Goal: Task Accomplishment & Management: Complete application form

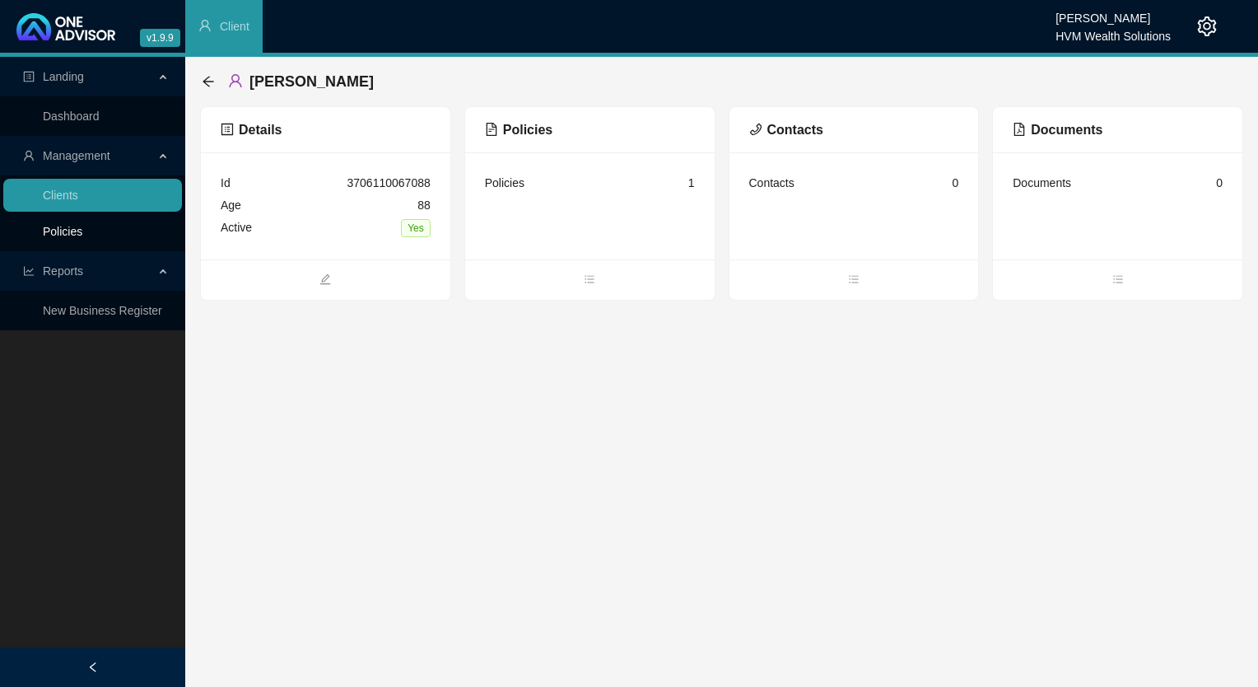
click at [71, 228] on link "Policies" at bounding box center [63, 231] width 40 height 13
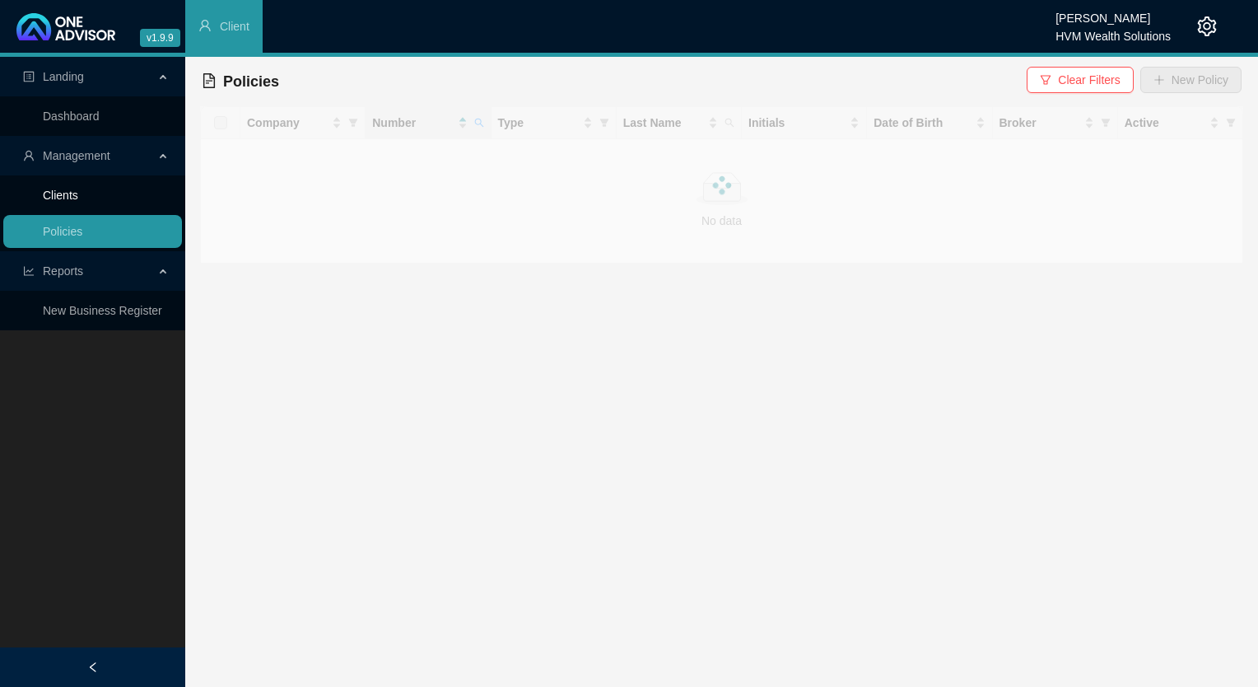
click at [78, 193] on link "Clients" at bounding box center [60, 195] width 35 height 13
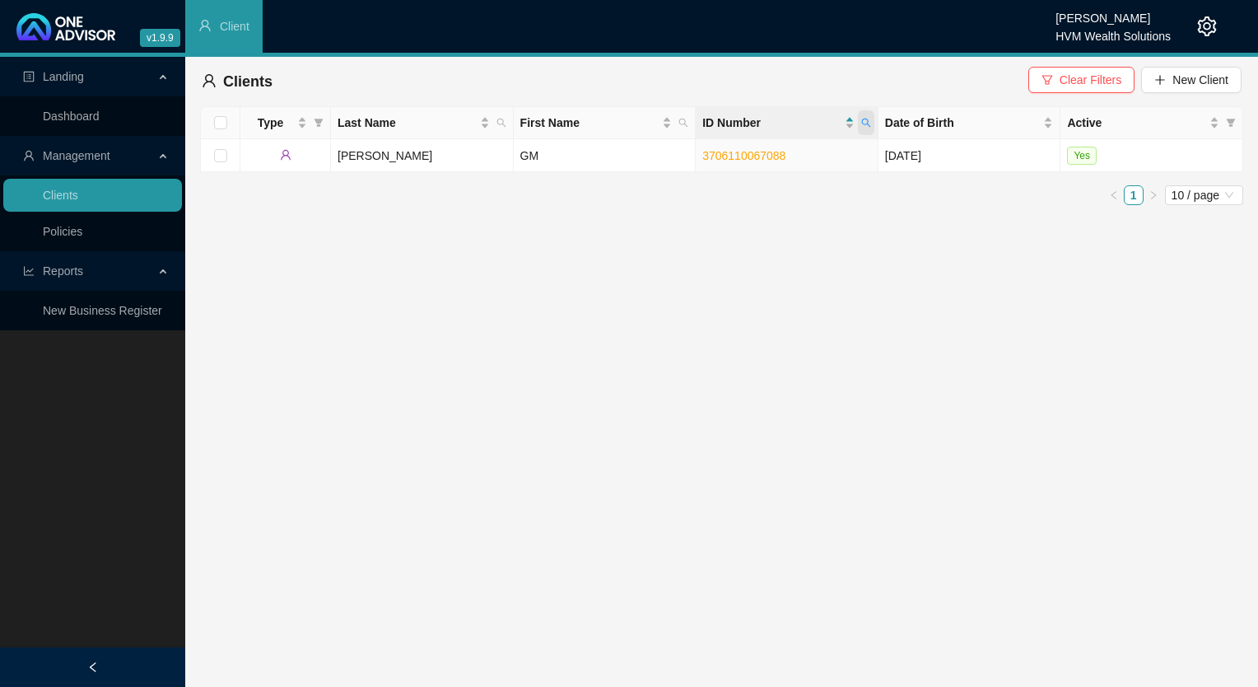
click at [868, 119] on icon "search" at bounding box center [866, 123] width 10 height 10
paste input "8301300285081"
type input "8301300285081"
click at [743, 175] on div "8301300285081 Search Reset" at bounding box center [790, 171] width 168 height 66
click at [754, 184] on span "Search" at bounding box center [759, 188] width 36 height 18
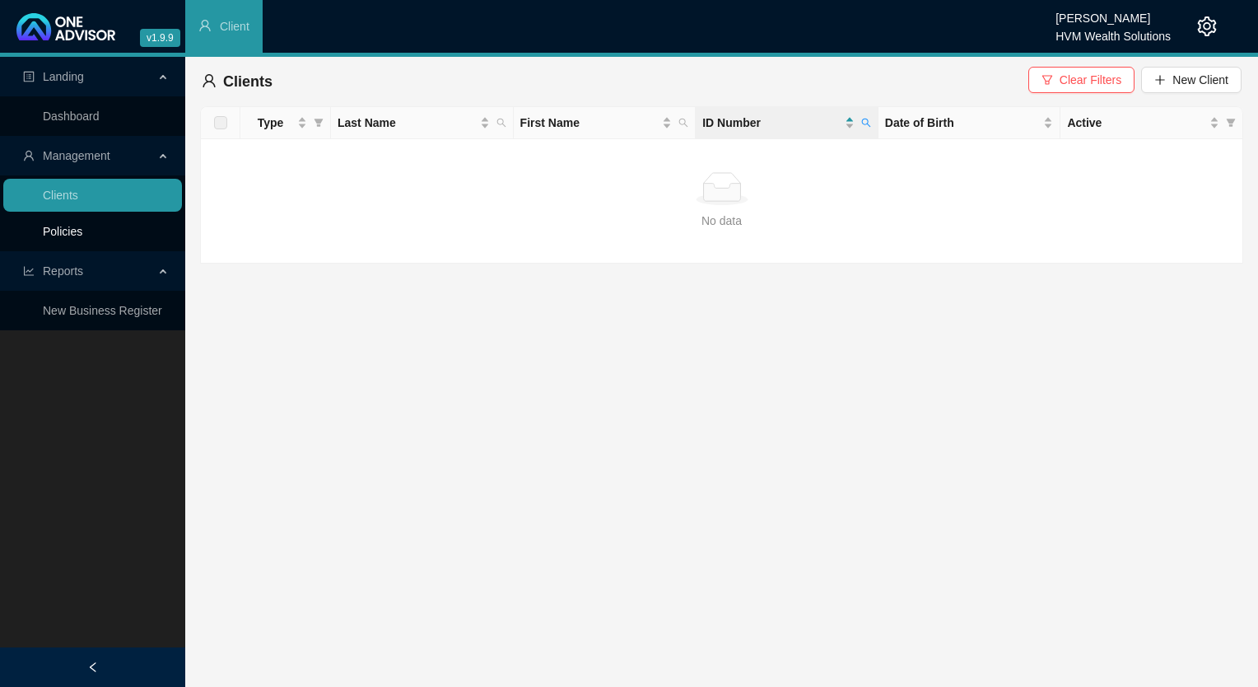
click at [58, 231] on link "Policies" at bounding box center [63, 231] width 40 height 13
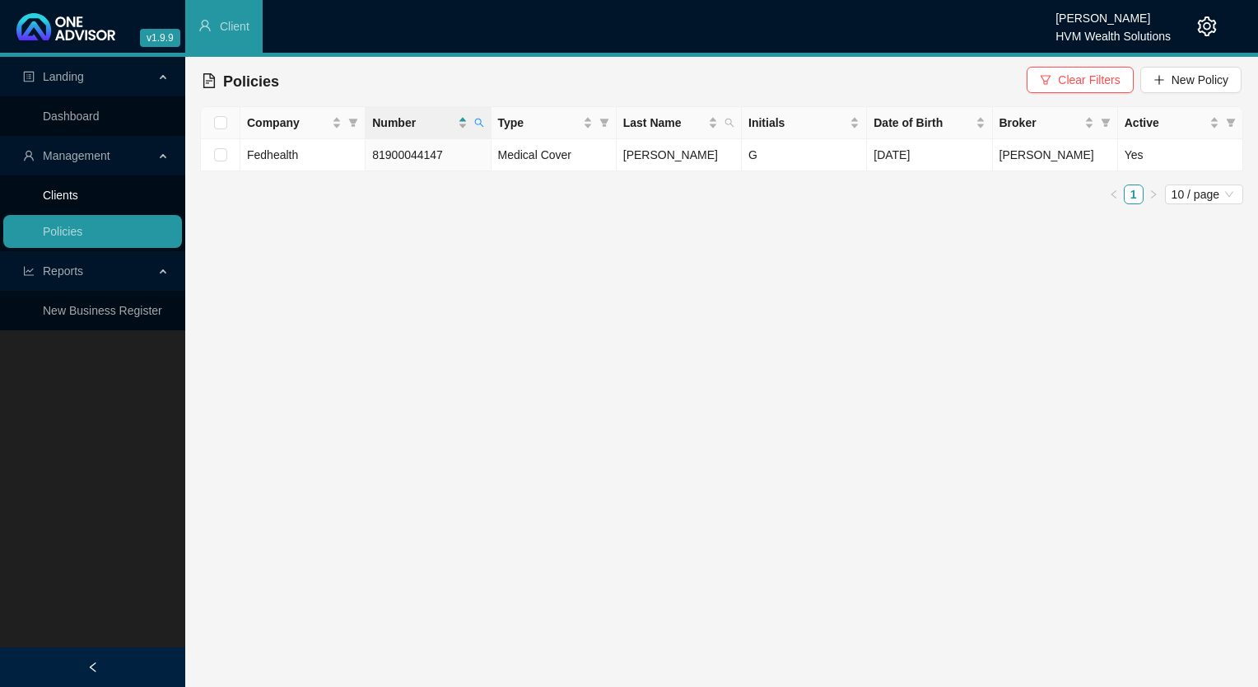
click at [78, 201] on link "Clients" at bounding box center [60, 195] width 35 height 13
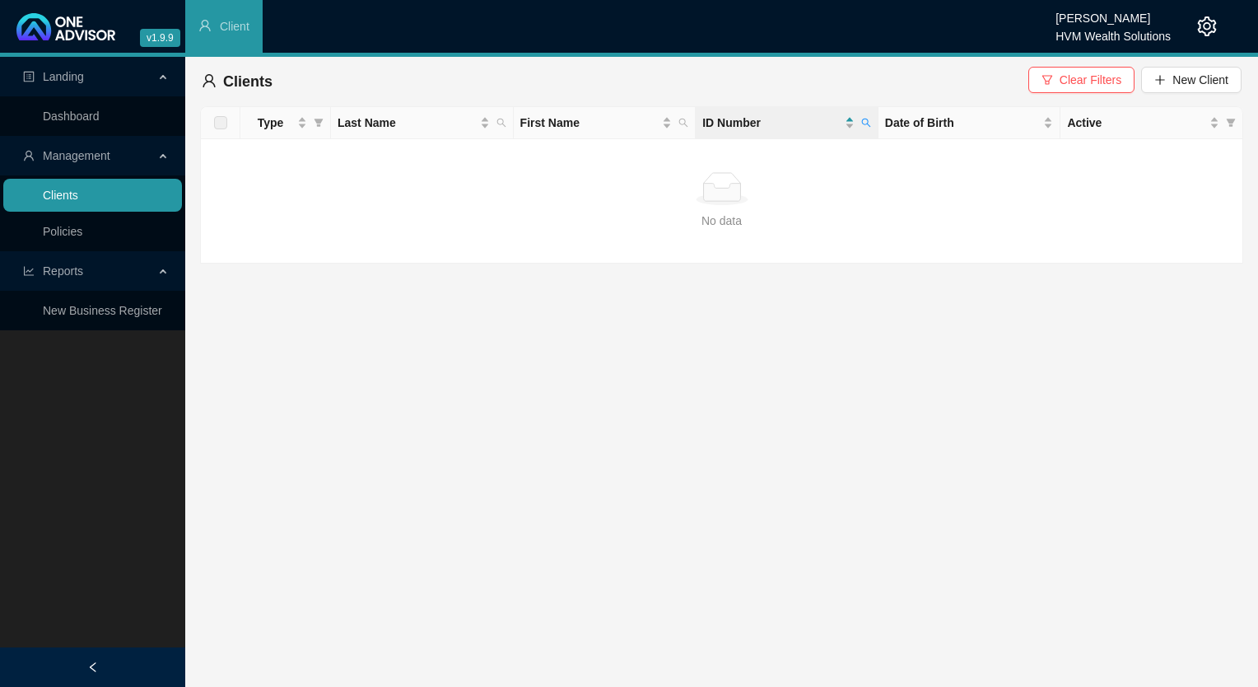
click at [78, 202] on link "Clients" at bounding box center [60, 195] width 35 height 13
click at [79, 238] on link "Policies" at bounding box center [63, 231] width 40 height 13
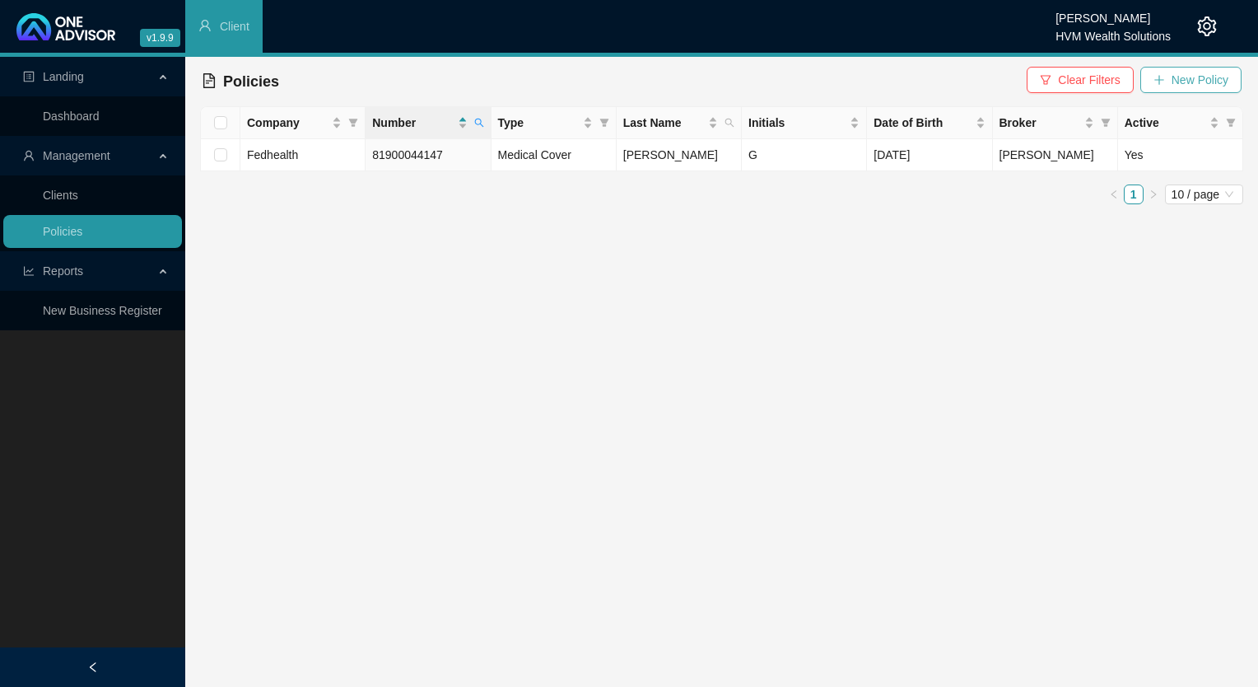
click at [1189, 89] on button "New Policy" at bounding box center [1190, 80] width 101 height 26
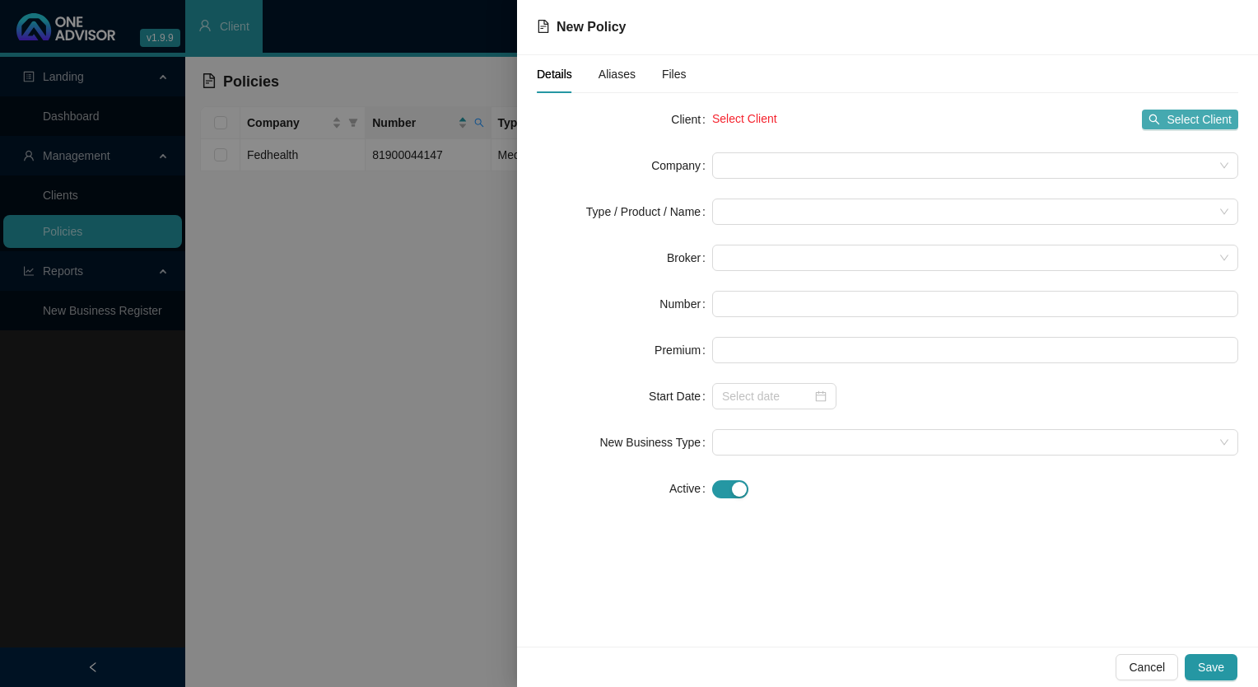
click at [1192, 117] on span "Select Client" at bounding box center [1199, 119] width 65 height 18
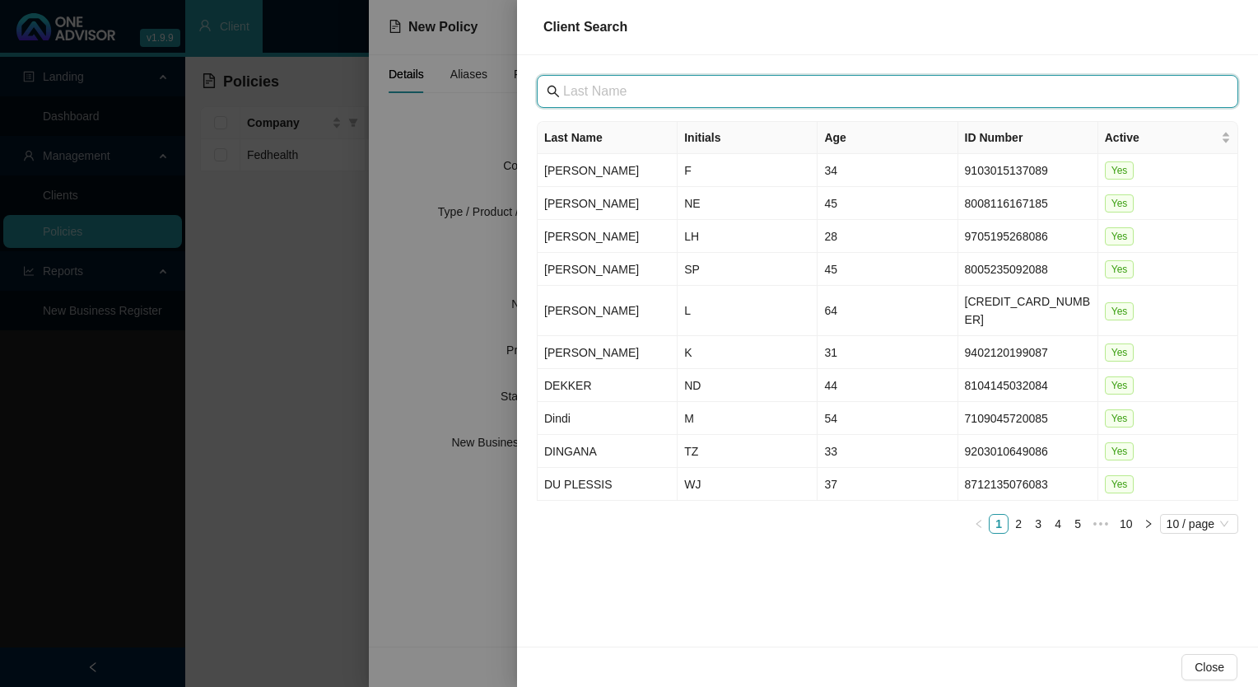
paste input "Abaqulusi Private Hospital"
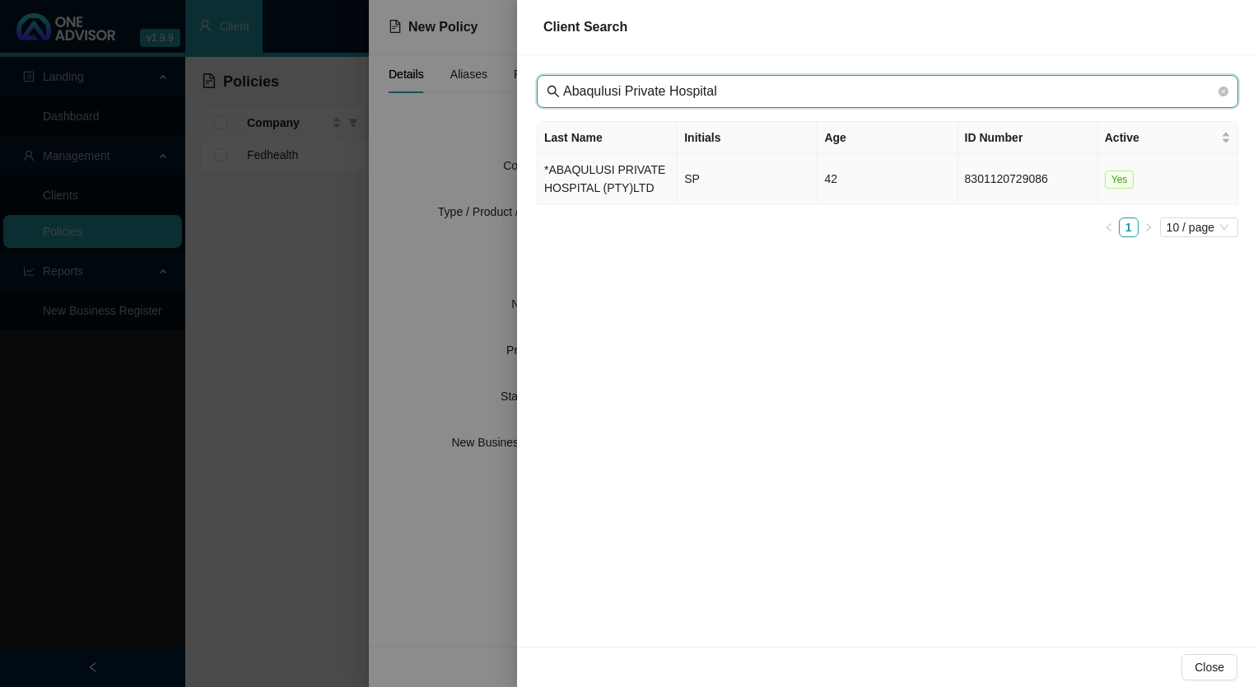
type input "Abaqulusi Private Hospital"
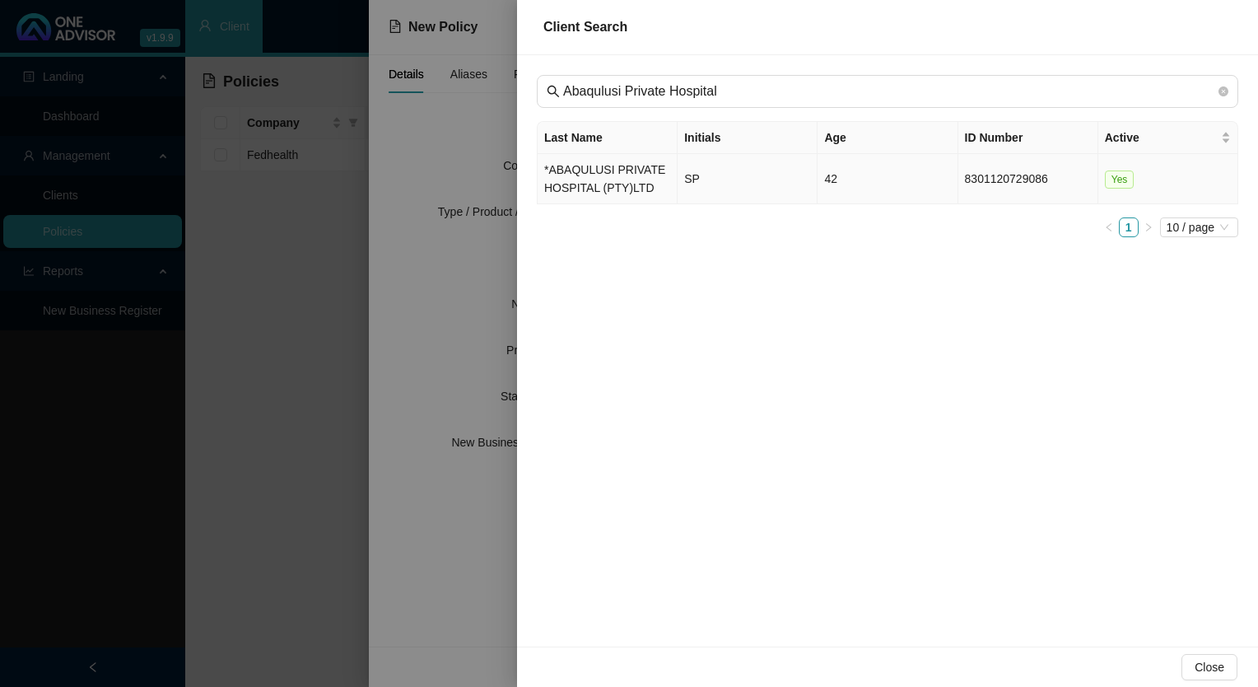
click at [608, 189] on td "*ABAQULUSI PRIVATE HOSPITAL (PTY)LTD" at bounding box center [608, 179] width 140 height 50
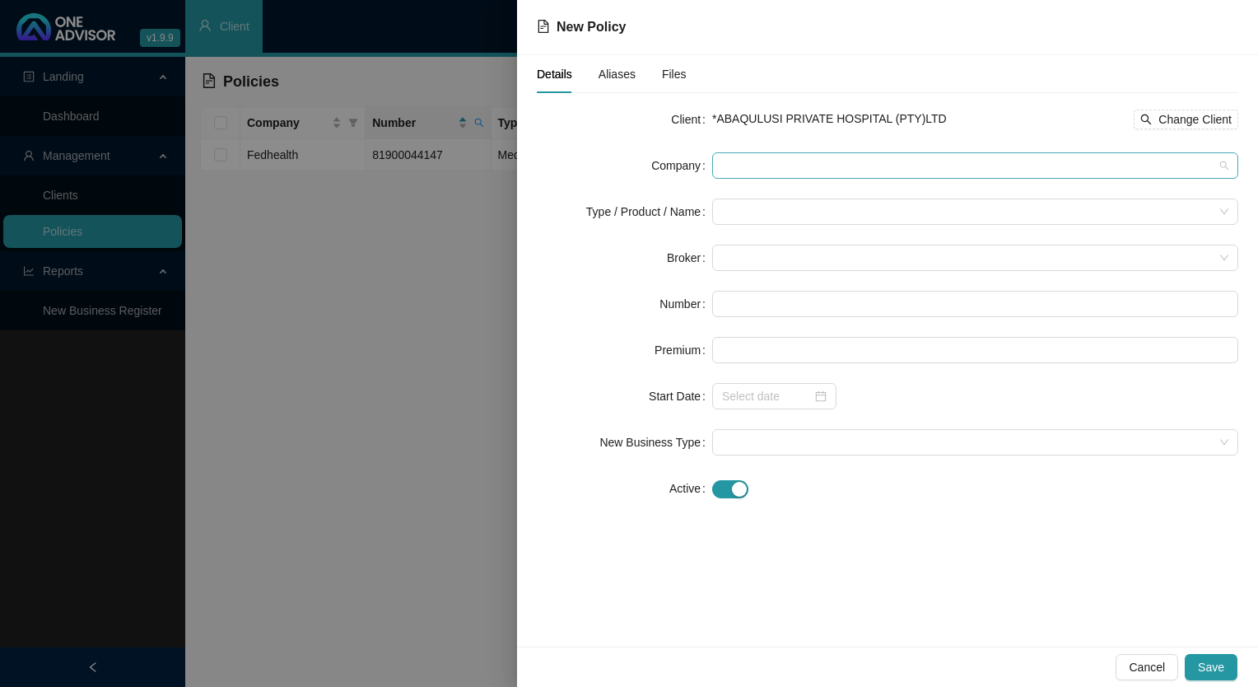
click at [907, 164] on span at bounding box center [975, 165] width 506 height 25
click at [758, 156] on span at bounding box center [975, 165] width 506 height 25
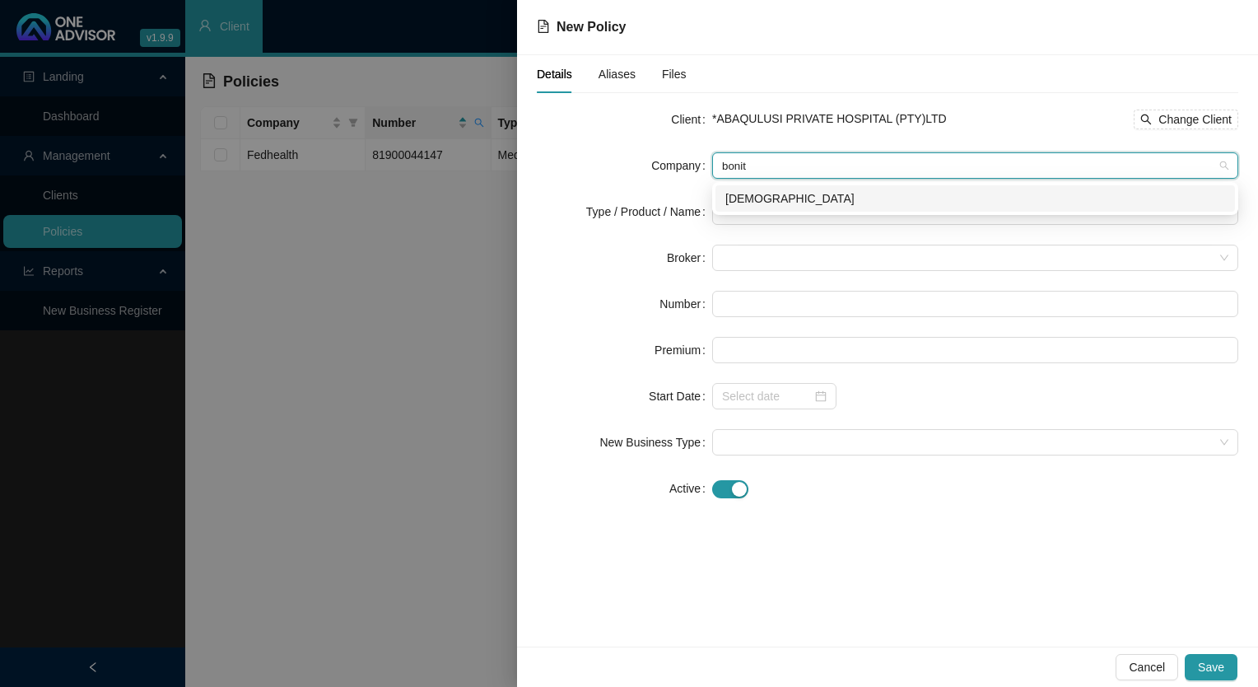
type input "[PERSON_NAME]"
click at [789, 198] on div "[DEMOGRAPHIC_DATA]" at bounding box center [975, 198] width 500 height 18
click at [769, 220] on input "search" at bounding box center [968, 211] width 492 height 25
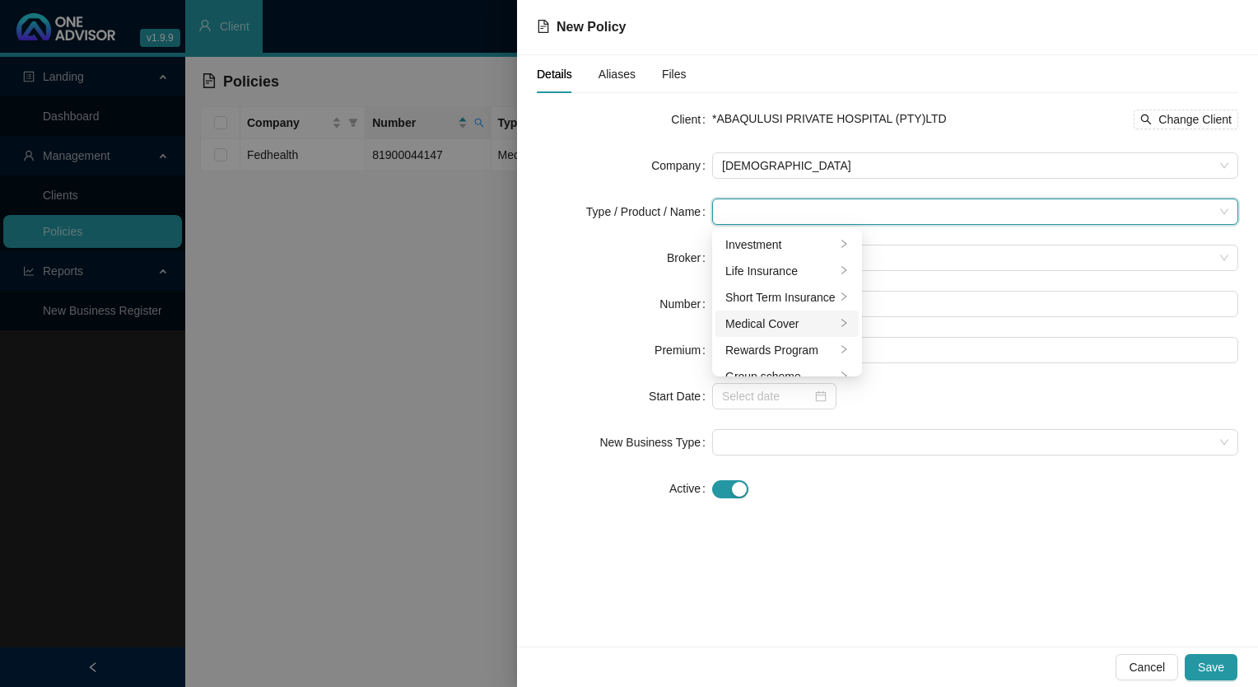
click at [788, 322] on div "Medical Cover" at bounding box center [780, 323] width 110 height 18
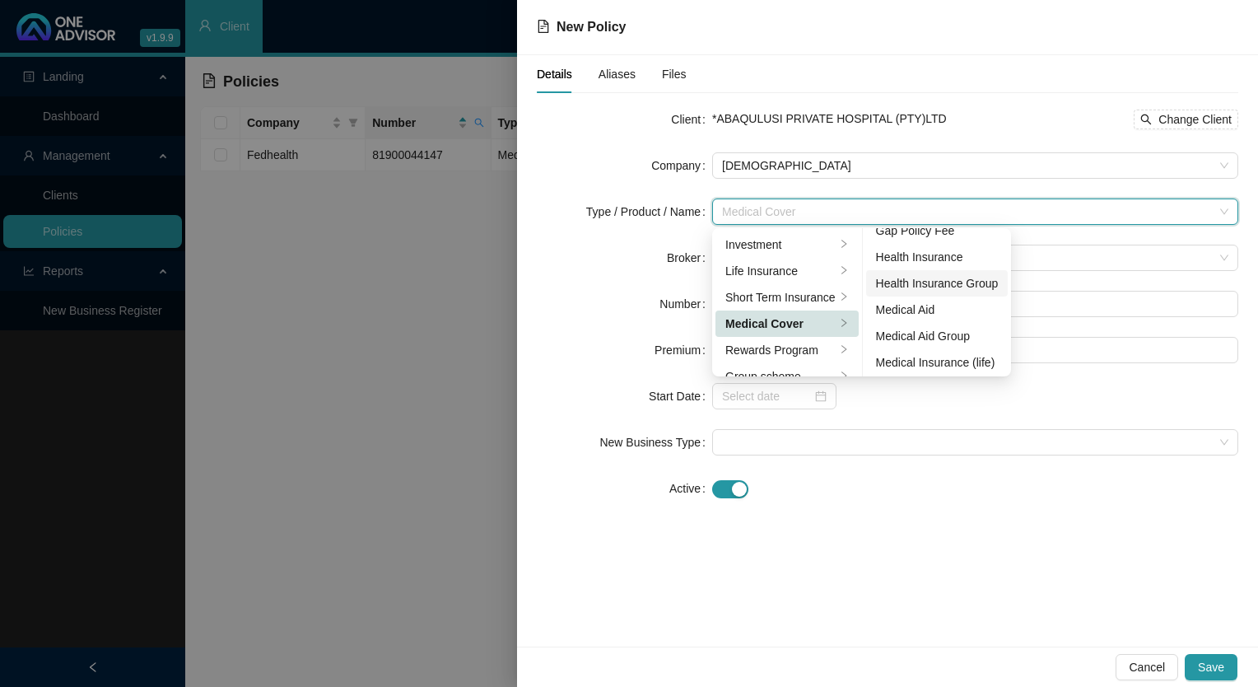
scroll to position [82, 0]
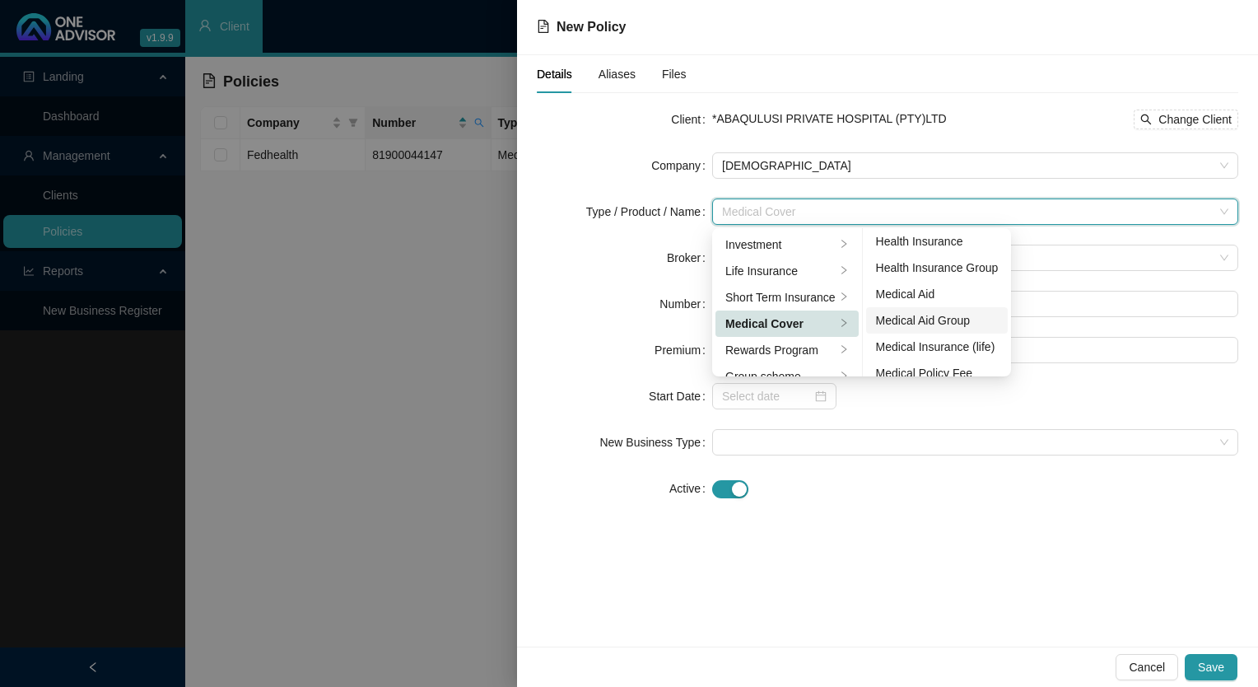
click at [917, 317] on div "Medical Aid Group" at bounding box center [937, 320] width 123 height 18
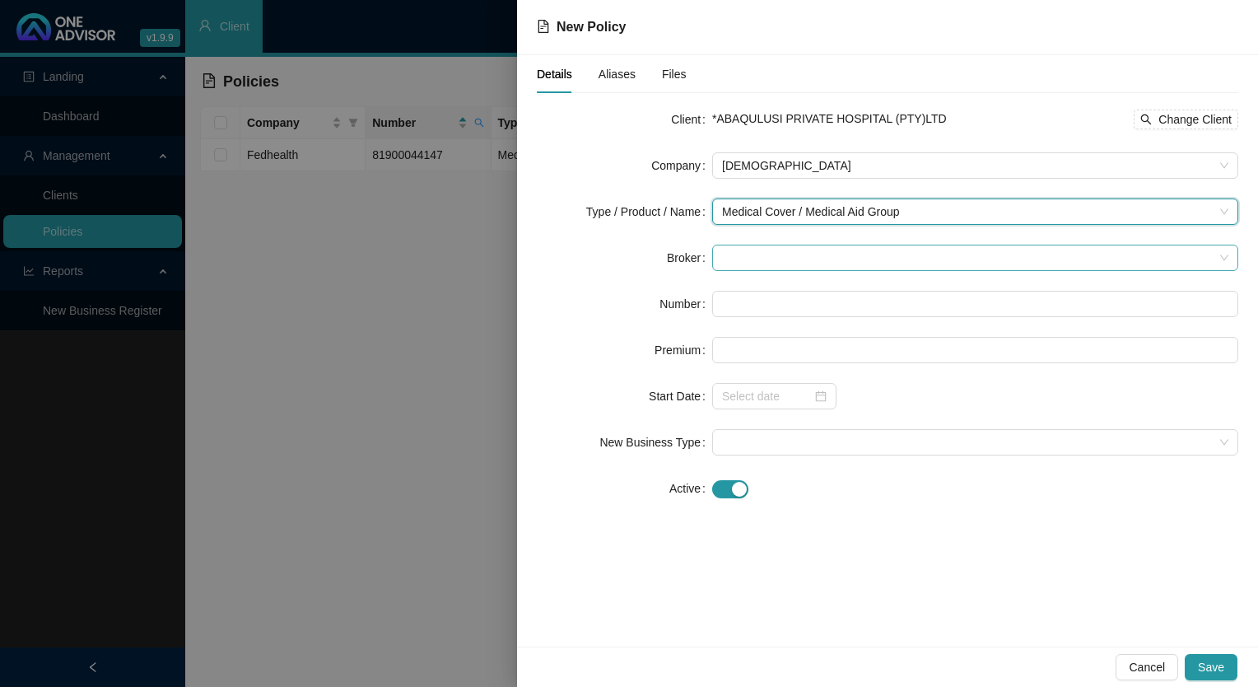
click at [778, 254] on span at bounding box center [975, 257] width 506 height 25
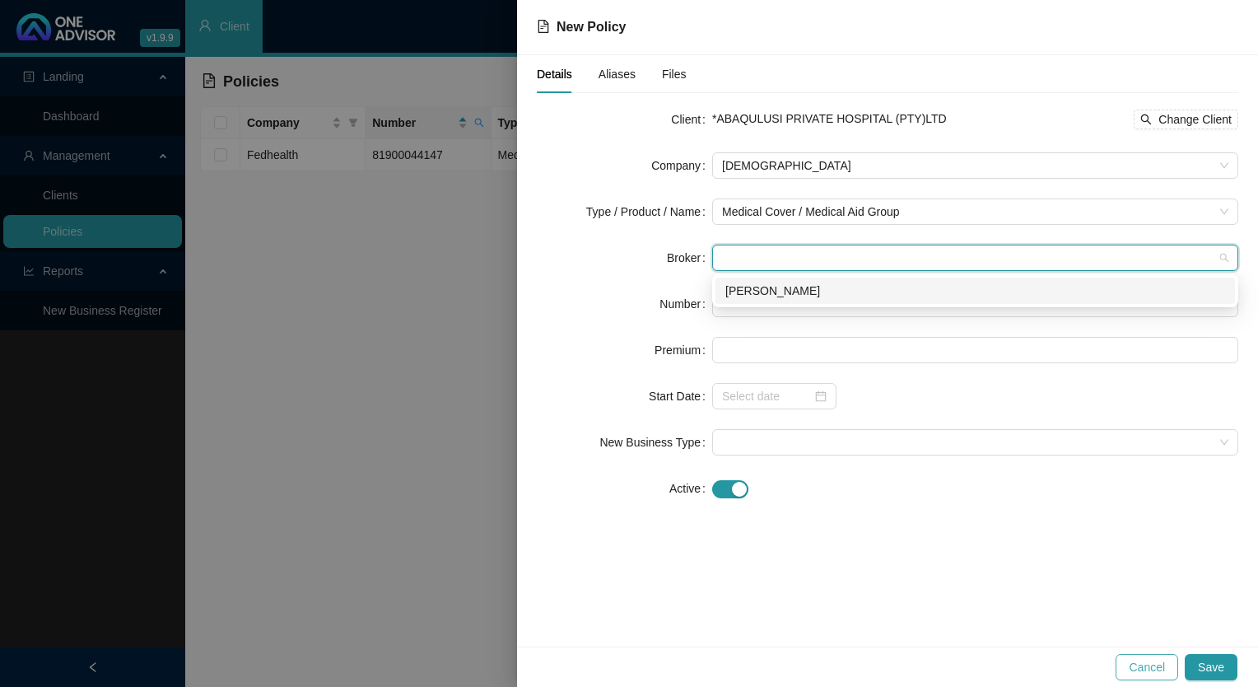
click at [1165, 671] on span "Cancel" at bounding box center [1147, 667] width 36 height 18
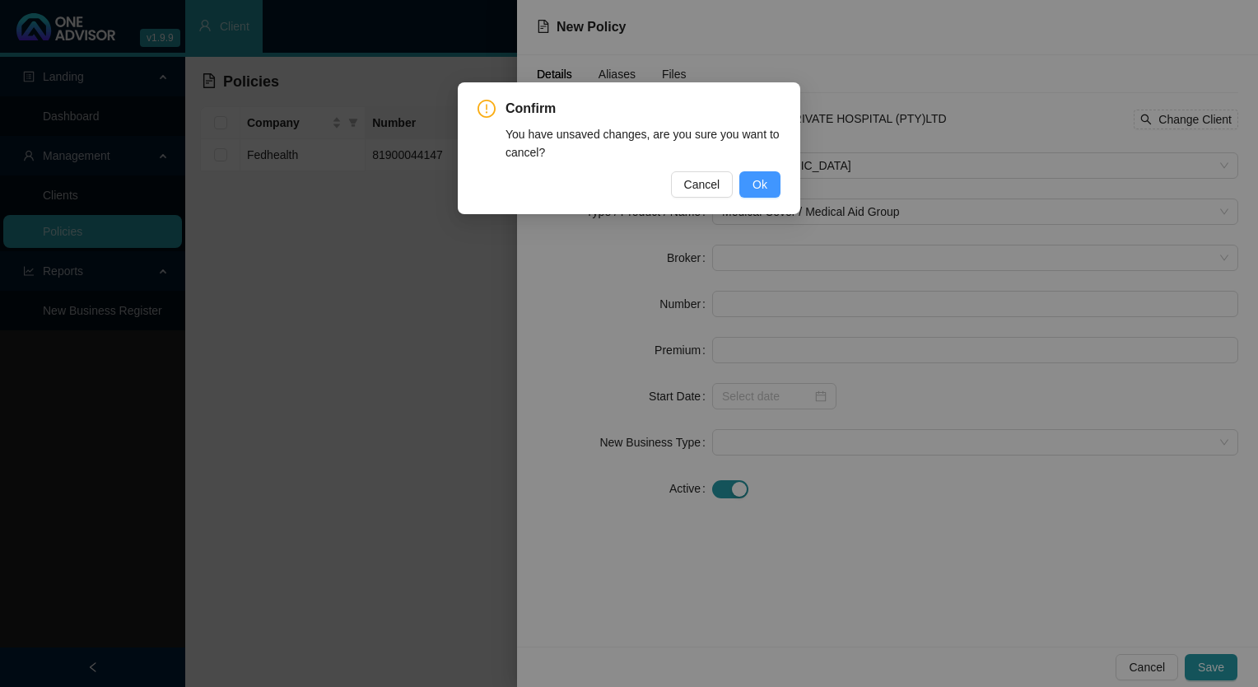
click at [779, 183] on button "Ok" at bounding box center [759, 184] width 41 height 26
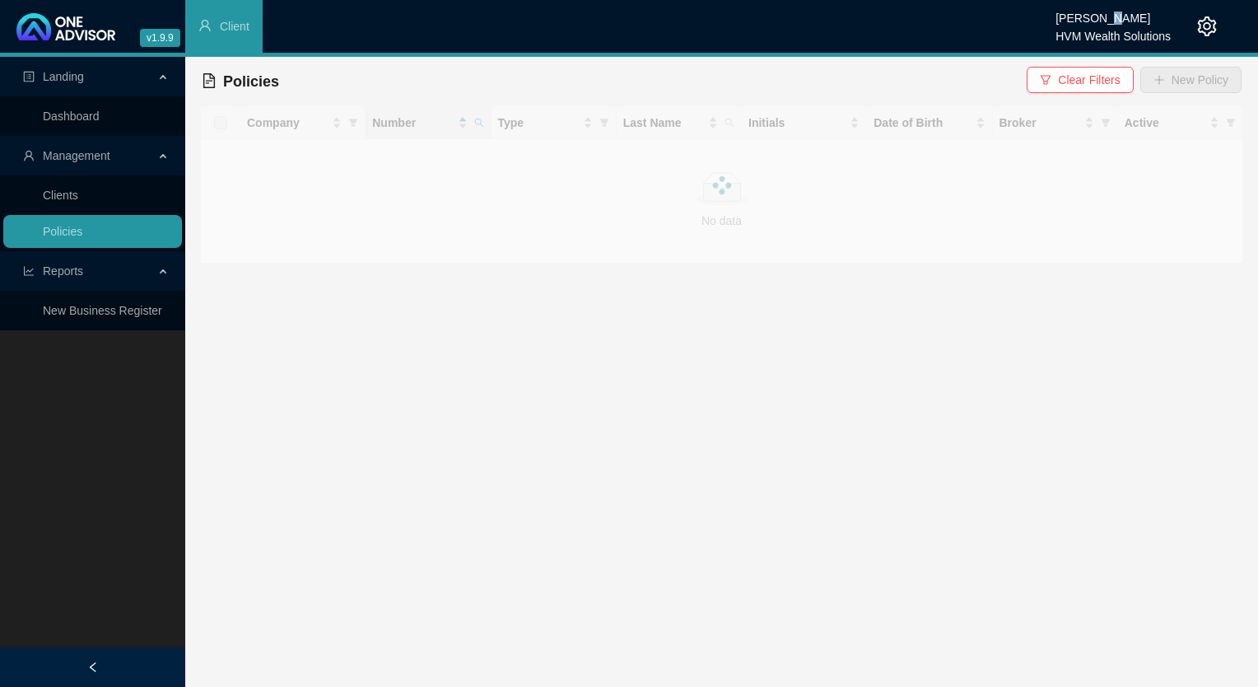
click at [1101, 8] on div "[PERSON_NAME]" at bounding box center [1112, 13] width 115 height 18
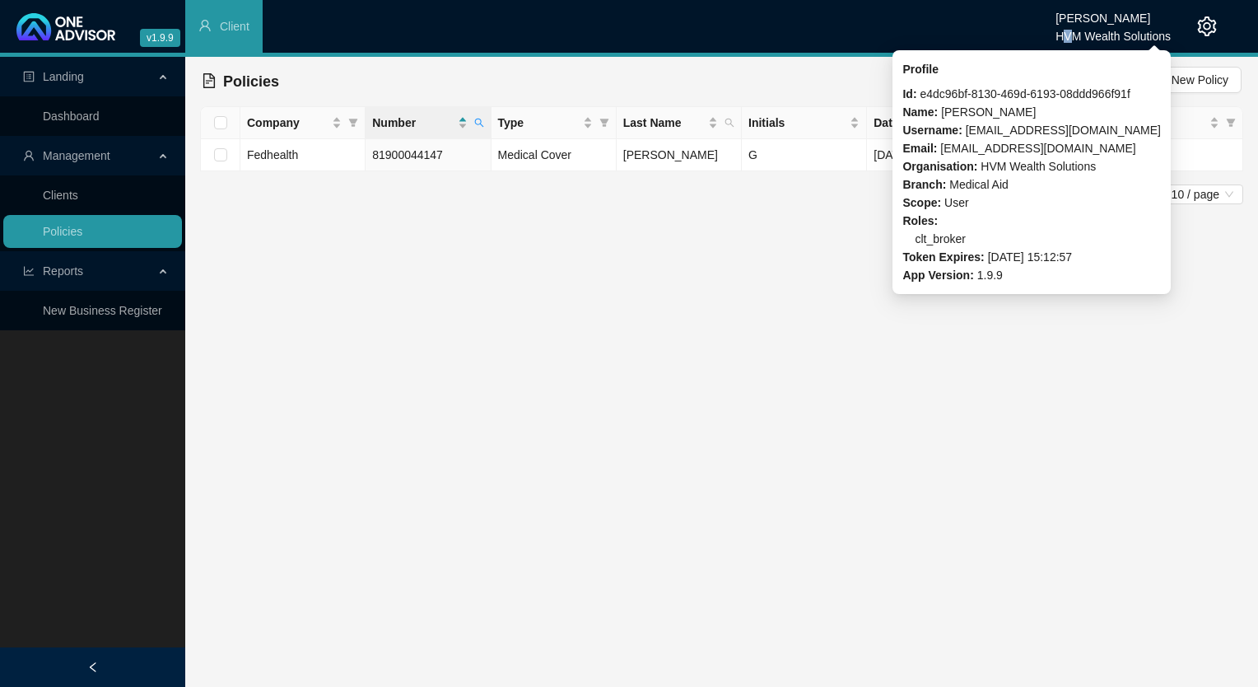
drag, startPoint x: 1101, startPoint y: 8, endPoint x: 1071, endPoint y: 27, distance: 35.2
click at [1071, 27] on div "HVM Wealth Solutions" at bounding box center [1112, 31] width 115 height 18
drag, startPoint x: 1071, startPoint y: 27, endPoint x: 1210, endPoint y: 22, distance: 139.2
click at [1210, 22] on icon "setting" at bounding box center [1207, 26] width 20 height 20
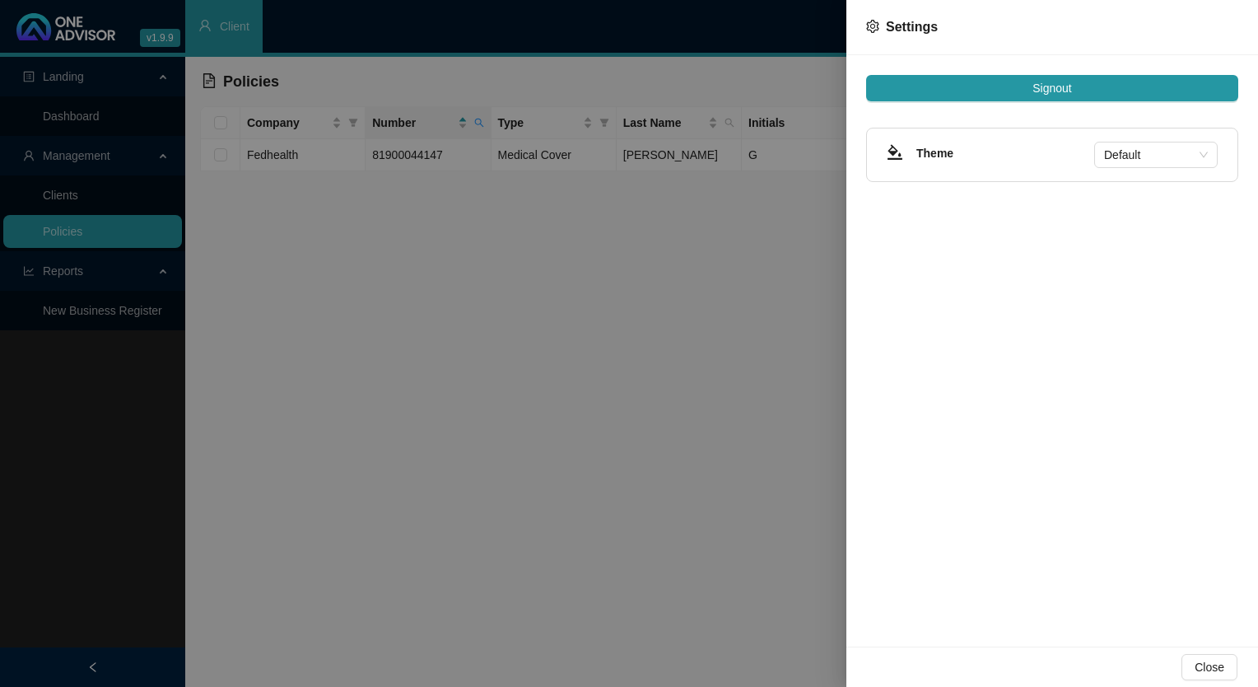
click at [1096, 91] on button "Signout" at bounding box center [1052, 88] width 372 height 26
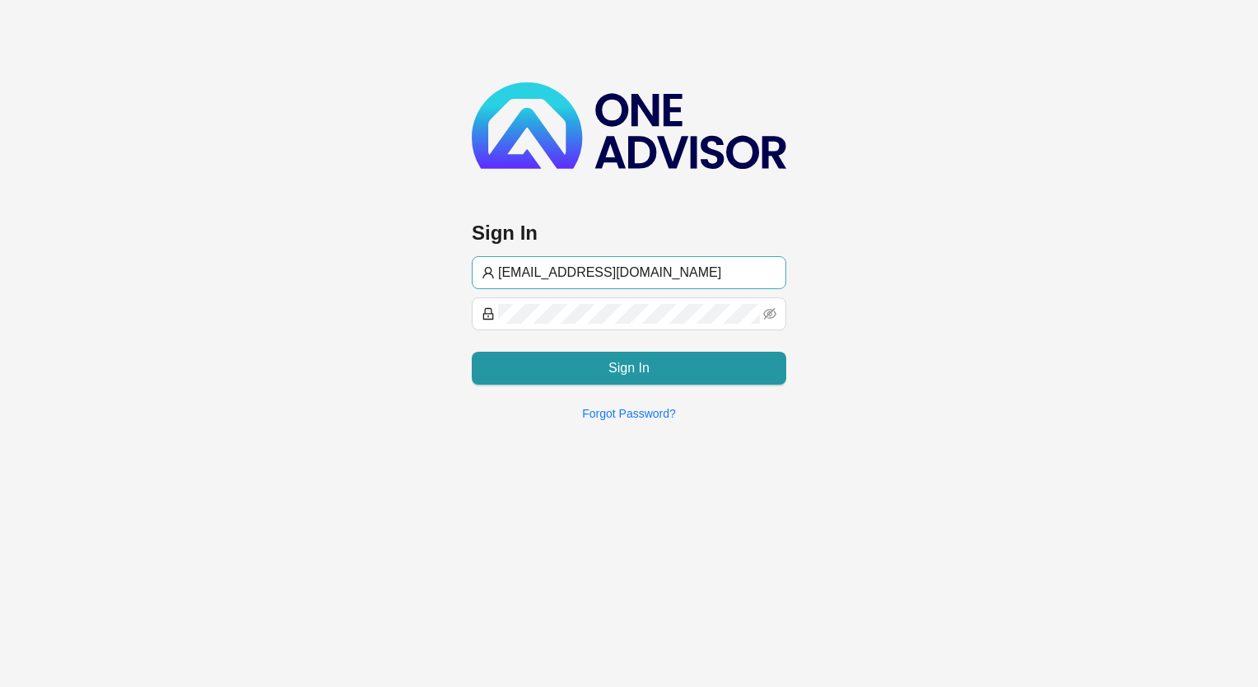
click at [656, 264] on input "[EMAIL_ADDRESS][DOMAIN_NAME]" at bounding box center [637, 273] width 278 height 20
type input "[PERSON_NAME]@hvmws"
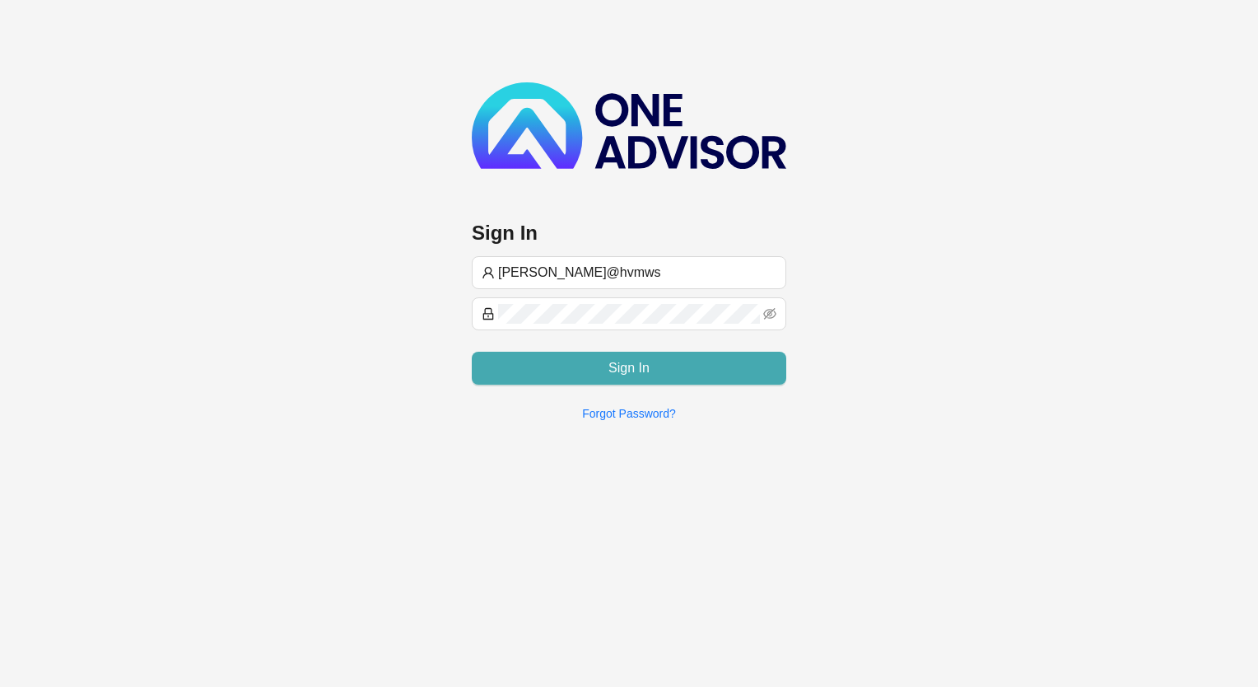
click at [599, 368] on button "Sign In" at bounding box center [629, 368] width 314 height 33
